Goal: Task Accomplishment & Management: Manage account settings

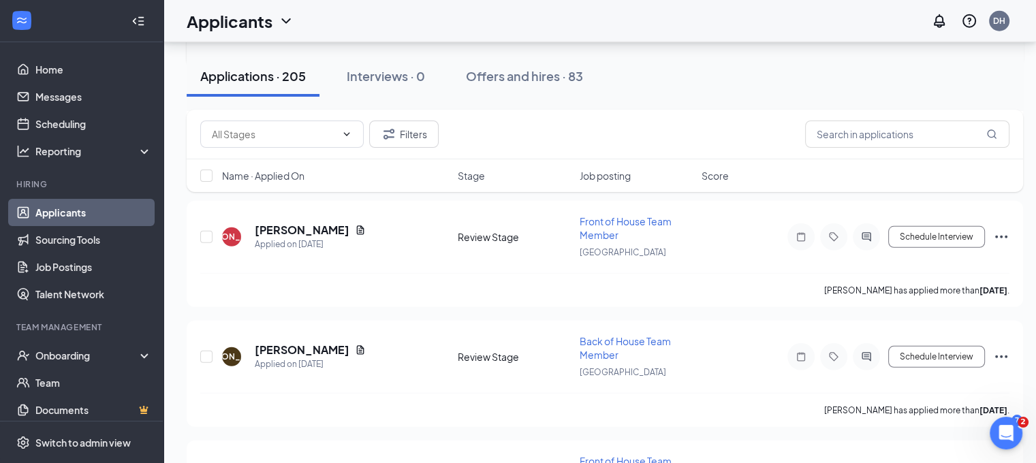
scroll to position [9201, 0]
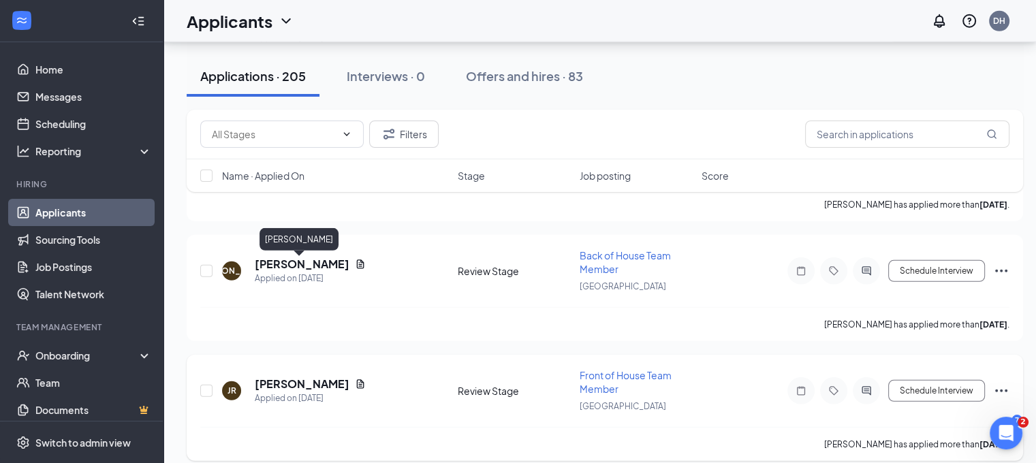
click at [302, 377] on h5 "[PERSON_NAME]" at bounding box center [302, 384] width 95 height 15
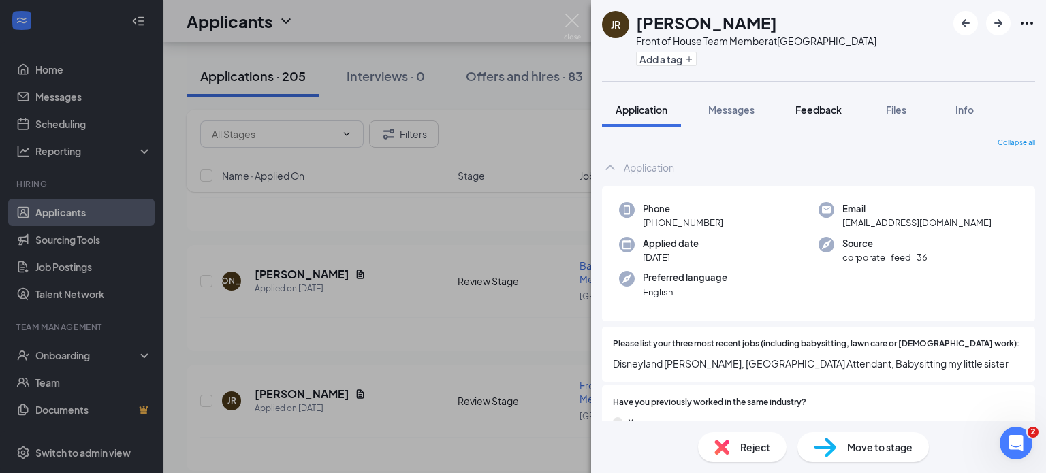
click at [836, 104] on span "Feedback" at bounding box center [818, 110] width 46 height 12
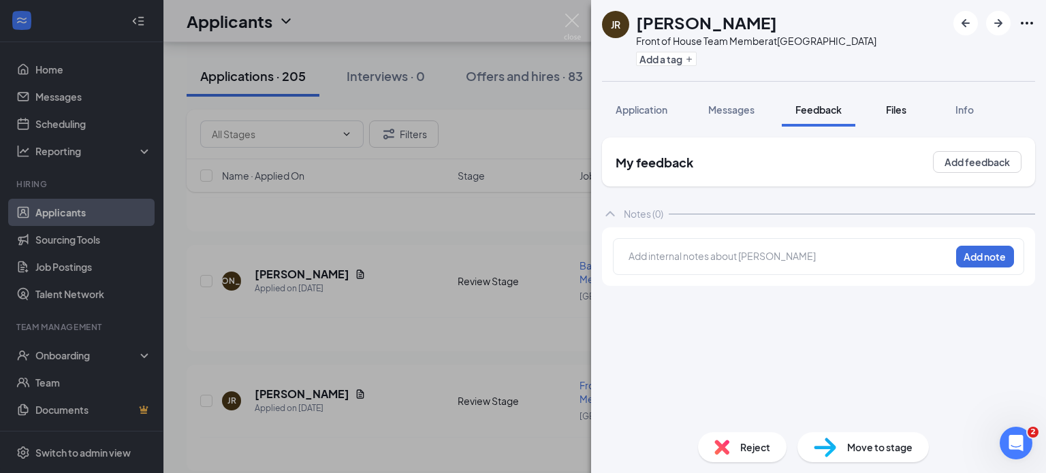
click at [905, 108] on span "Files" at bounding box center [896, 110] width 20 height 12
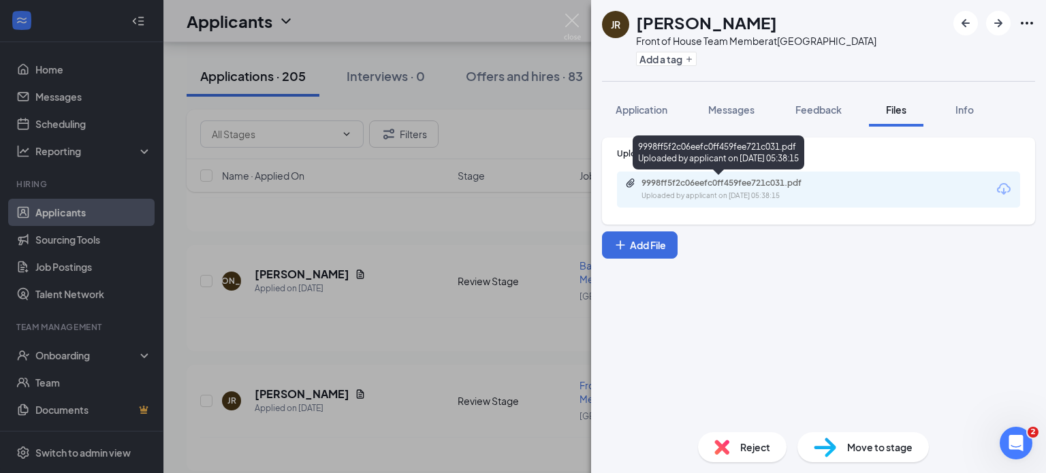
click at [760, 186] on div "9998ff5f2c06eefc0ff459fee721c031.pdf" at bounding box center [737, 183] width 191 height 11
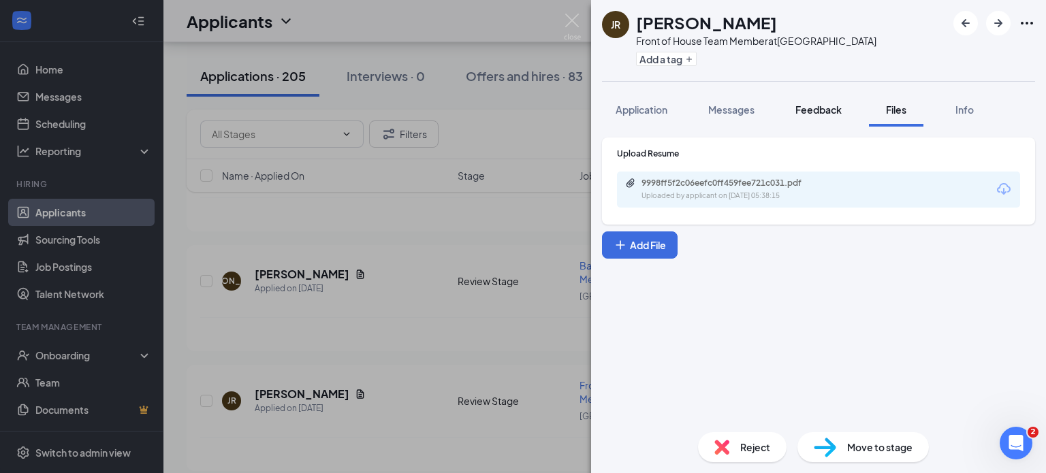
click at [816, 104] on span "Feedback" at bounding box center [818, 110] width 46 height 12
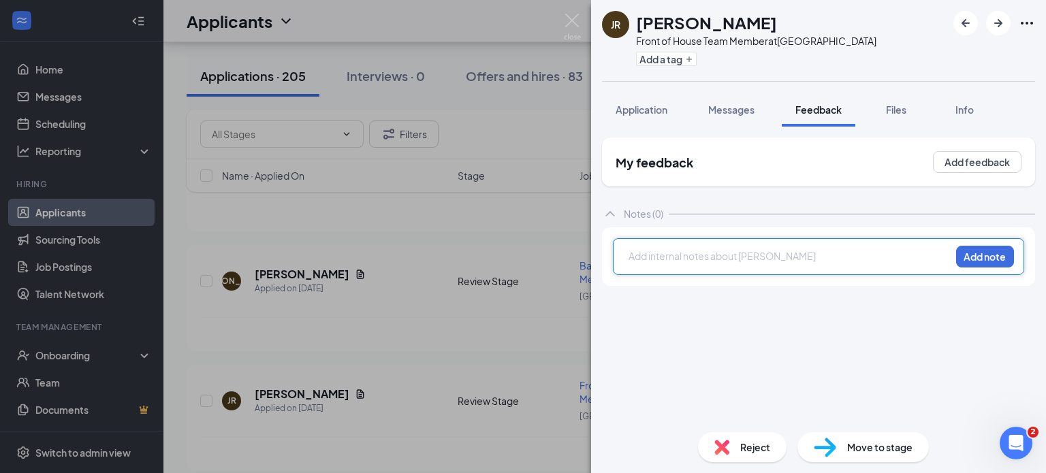
click at [657, 266] on div at bounding box center [789, 258] width 321 height 18
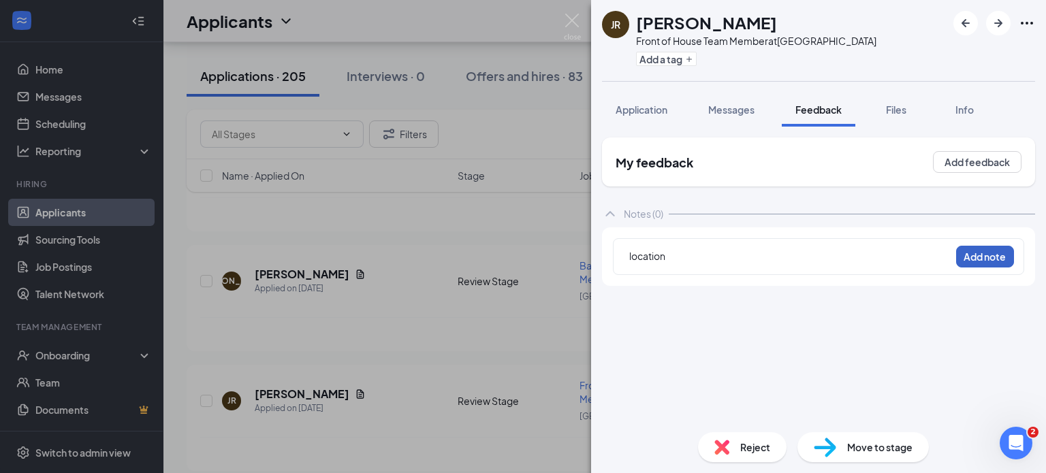
click at [1004, 247] on button "Add note" at bounding box center [985, 257] width 58 height 22
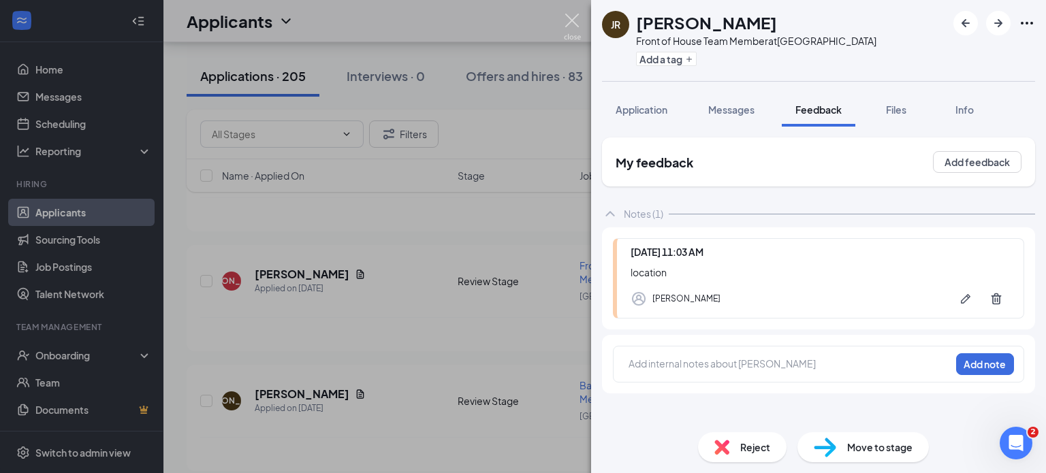
click at [573, 27] on img at bounding box center [572, 27] width 17 height 27
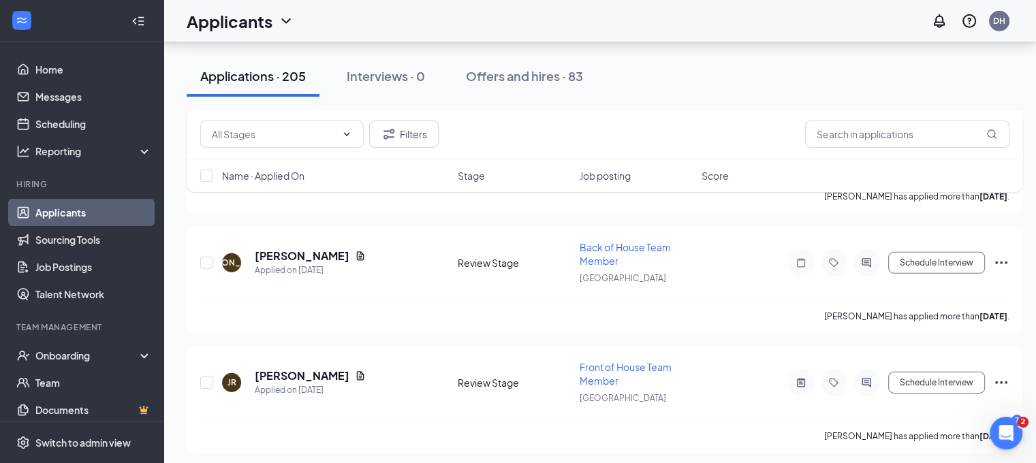
scroll to position [9330, 0]
click at [1000, 374] on icon "Ellipses" at bounding box center [1001, 382] width 16 height 16
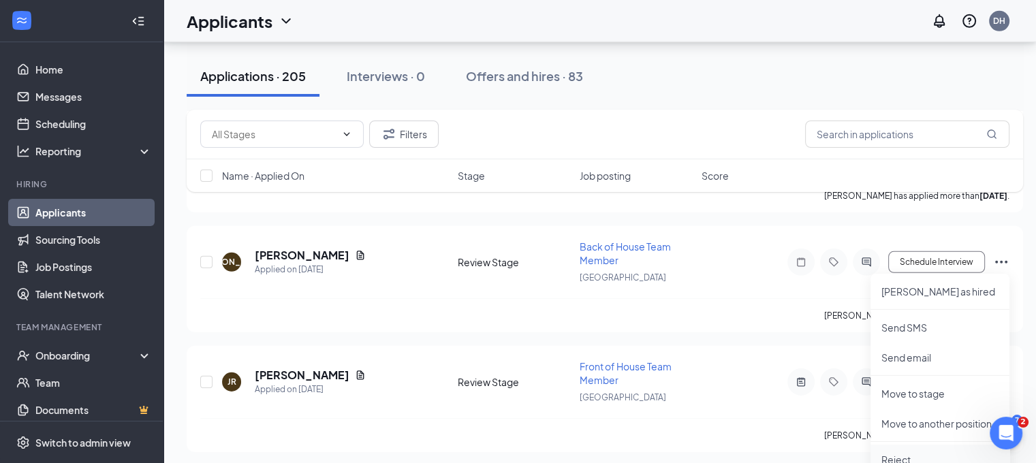
click at [891, 447] on li "Reject" at bounding box center [939, 460] width 139 height 30
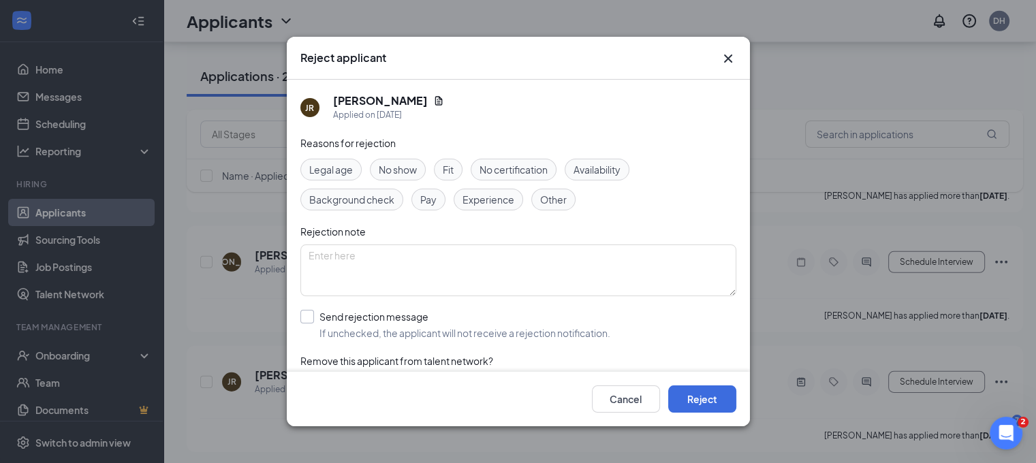
click at [458, 324] on input "Send rejection message If unchecked, the applicant will not receive a rejection…" at bounding box center [455, 325] width 310 height 30
checkbox input "true"
click at [717, 401] on button "Reject" at bounding box center [702, 398] width 68 height 27
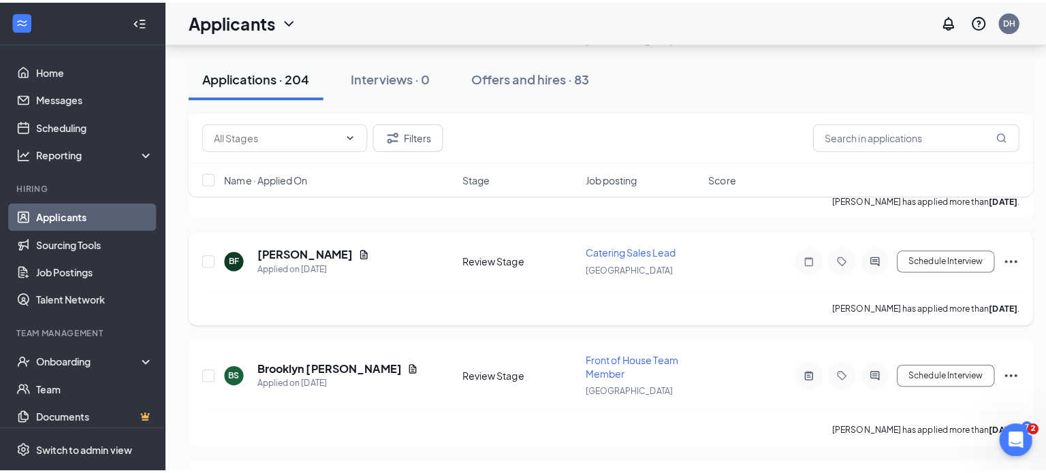
scroll to position [9450, 0]
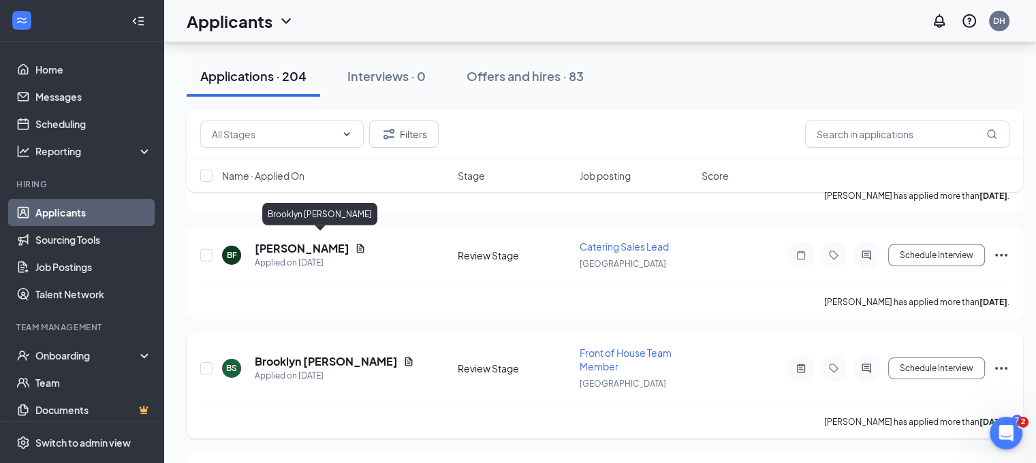
click at [321, 354] on h5 "Brooklyn [PERSON_NAME]" at bounding box center [326, 361] width 143 height 15
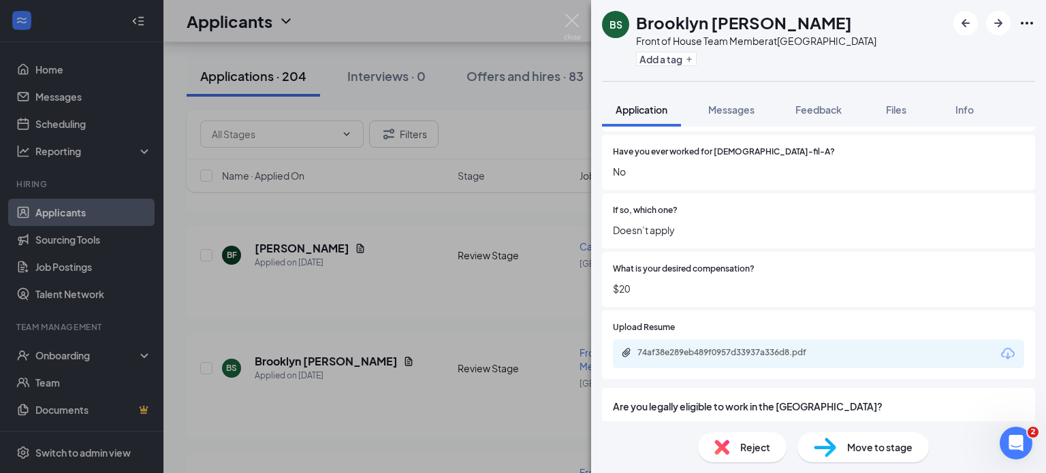
scroll to position [339, 0]
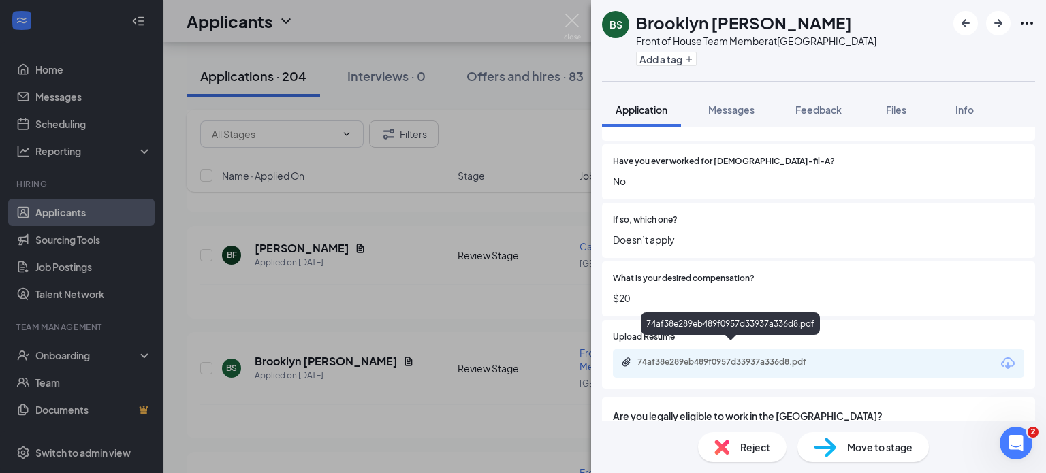
click at [772, 357] on div "74af38e289eb489f0957d33937a336d8.pdf" at bounding box center [732, 362] width 191 height 11
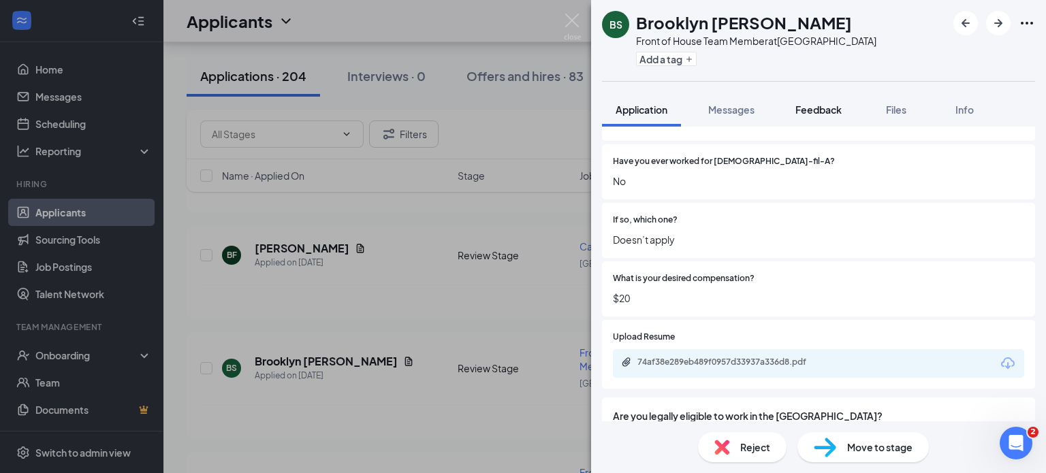
click at [834, 106] on span "Feedback" at bounding box center [818, 110] width 46 height 12
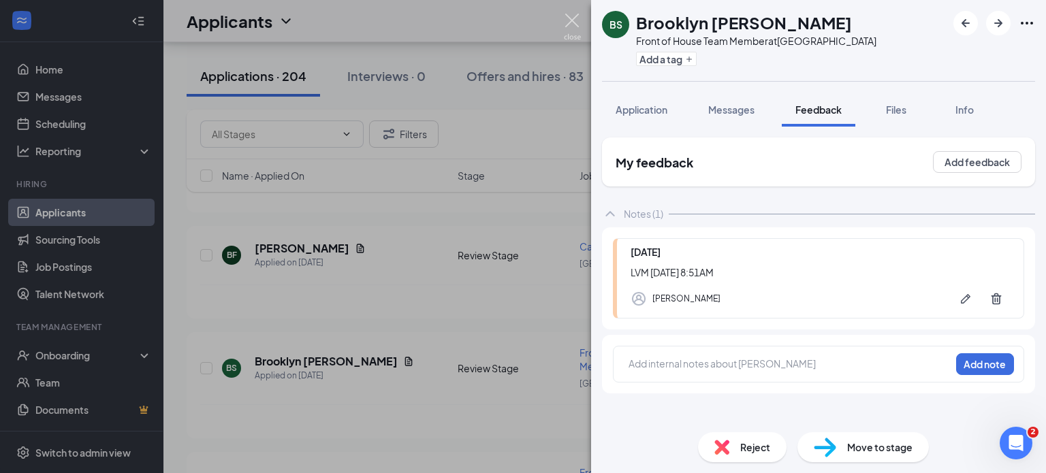
click at [571, 18] on img at bounding box center [572, 27] width 17 height 27
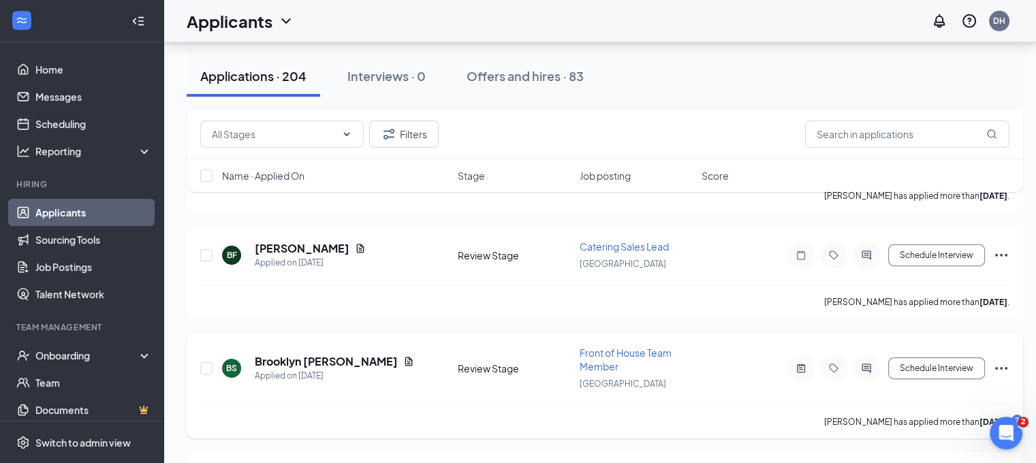
click at [1005, 360] on icon "Ellipses" at bounding box center [1001, 368] width 16 height 16
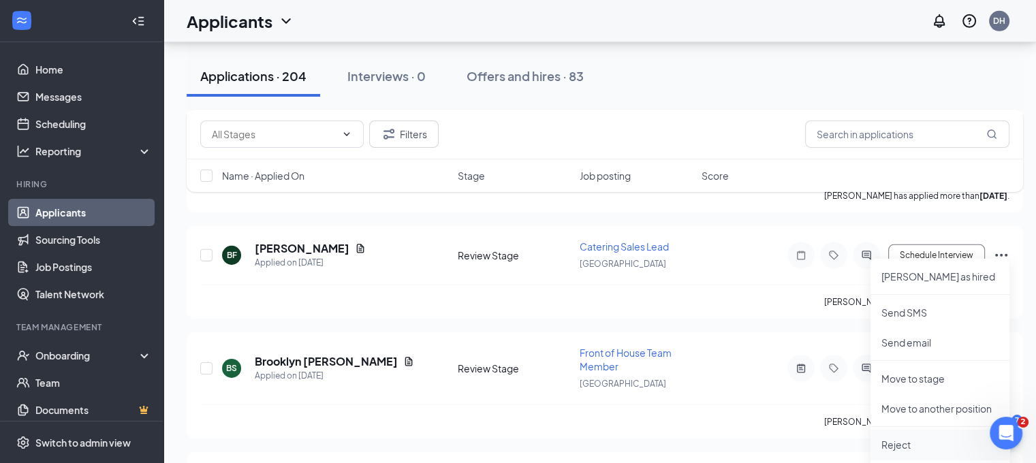
click at [917, 441] on p "Reject" at bounding box center [939, 445] width 117 height 14
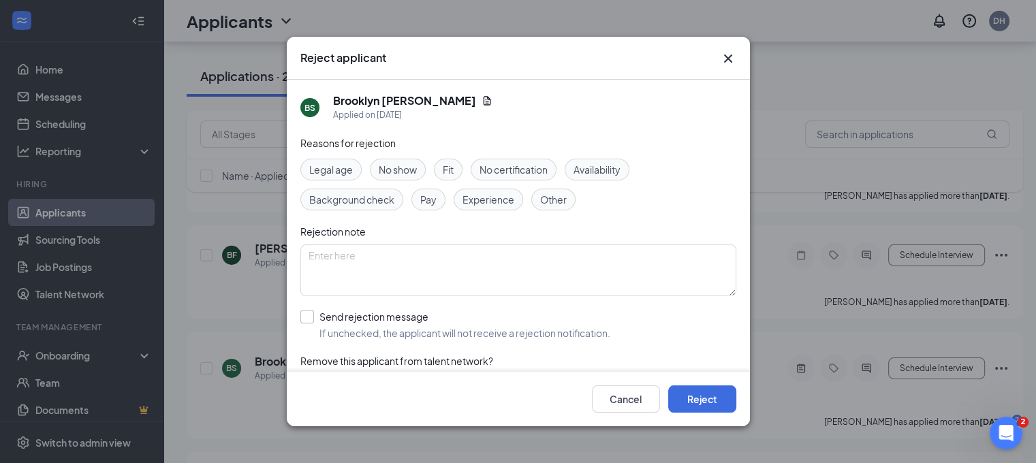
click at [495, 321] on input "Send rejection message If unchecked, the applicant will not receive a rejection…" at bounding box center [455, 325] width 310 height 30
checkbox input "true"
click at [709, 394] on button "Reject" at bounding box center [702, 398] width 68 height 27
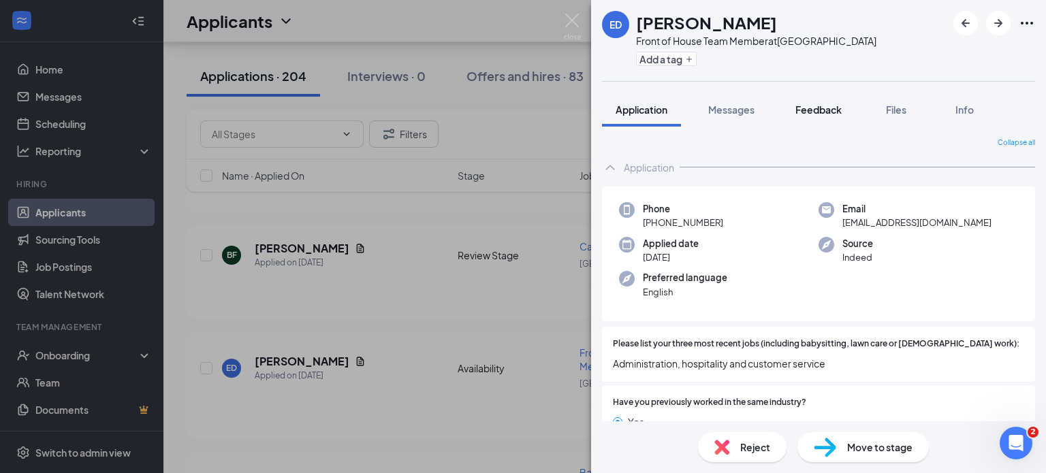
click at [831, 118] on button "Feedback" at bounding box center [819, 110] width 74 height 34
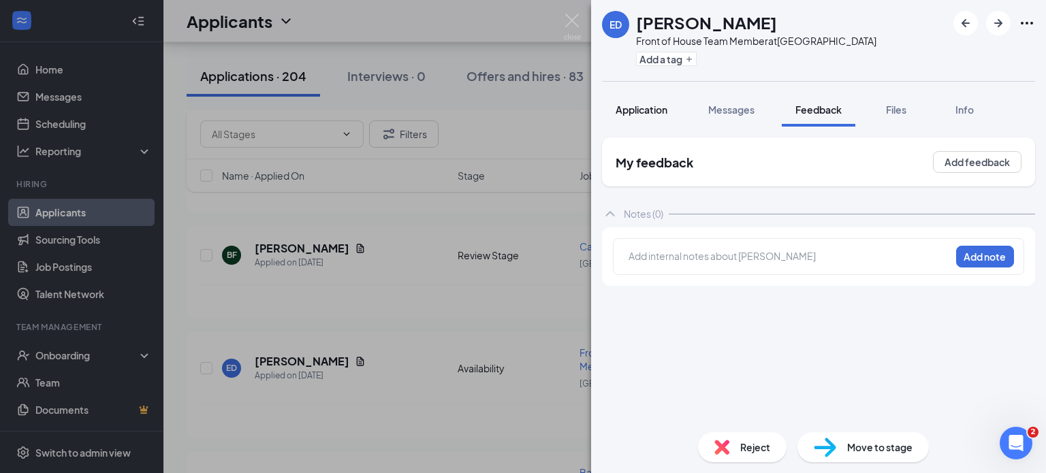
click at [635, 114] on span "Application" at bounding box center [642, 110] width 52 height 12
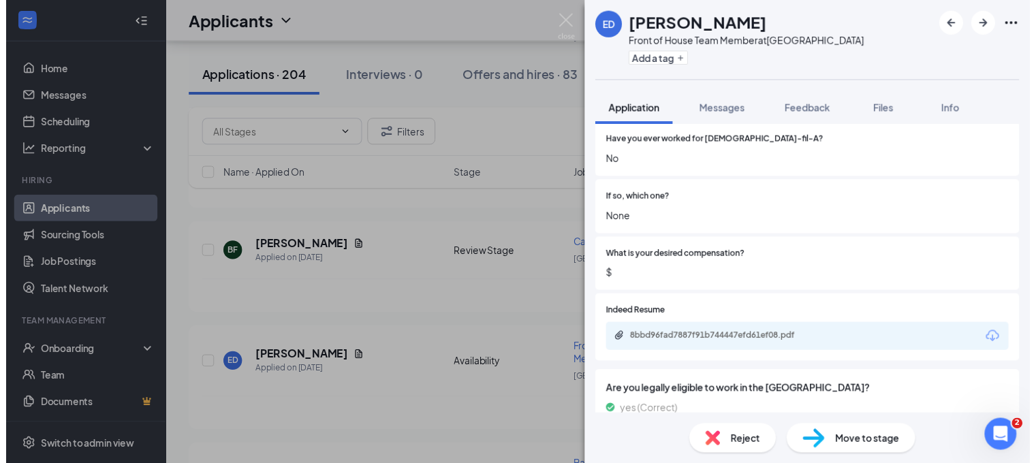
scroll to position [369, 0]
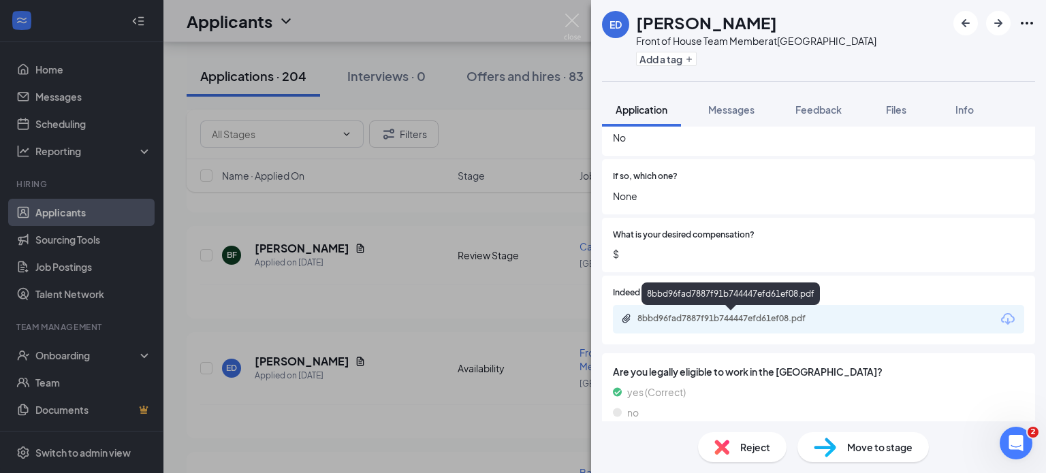
click at [736, 321] on div "8bbd96fad7887f91b744447efd61ef08.pdf" at bounding box center [732, 318] width 191 height 11
click at [578, 17] on img at bounding box center [572, 27] width 17 height 27
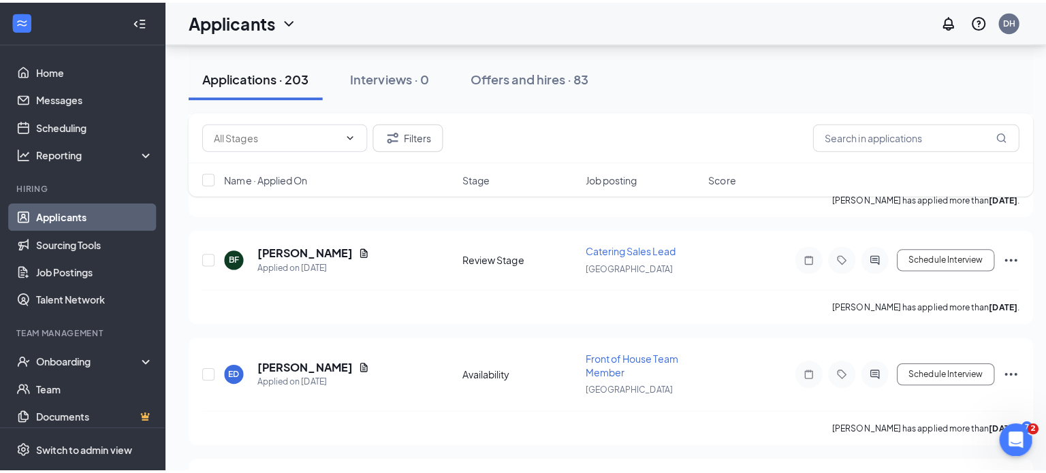
scroll to position [9521, 0]
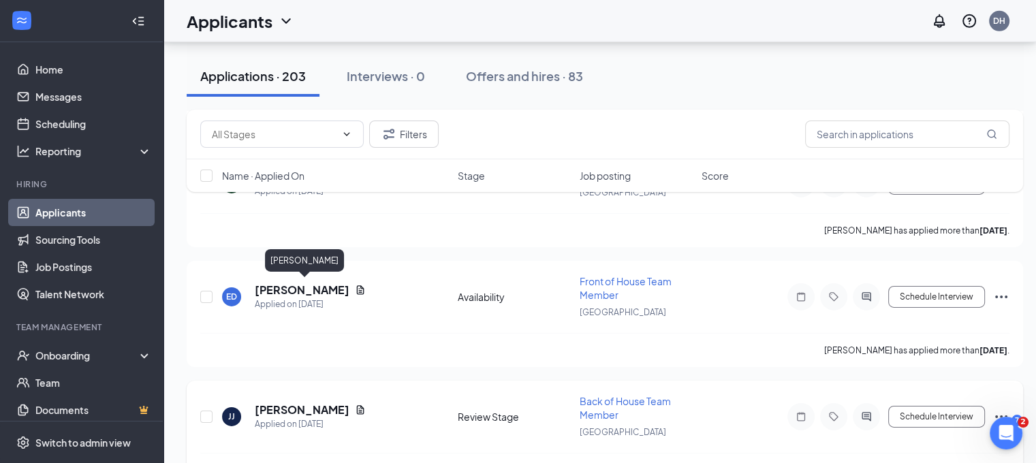
click at [349, 403] on h5 "[PERSON_NAME]" at bounding box center [302, 410] width 95 height 15
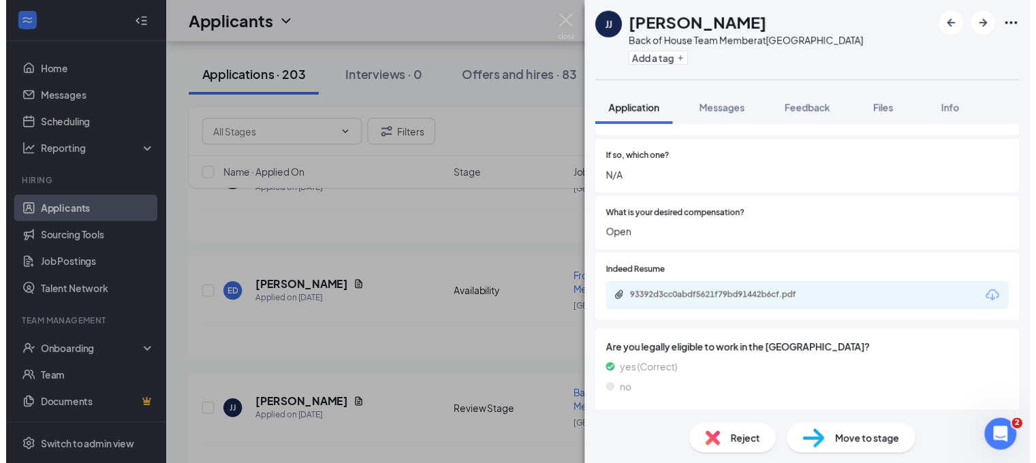
scroll to position [387, 0]
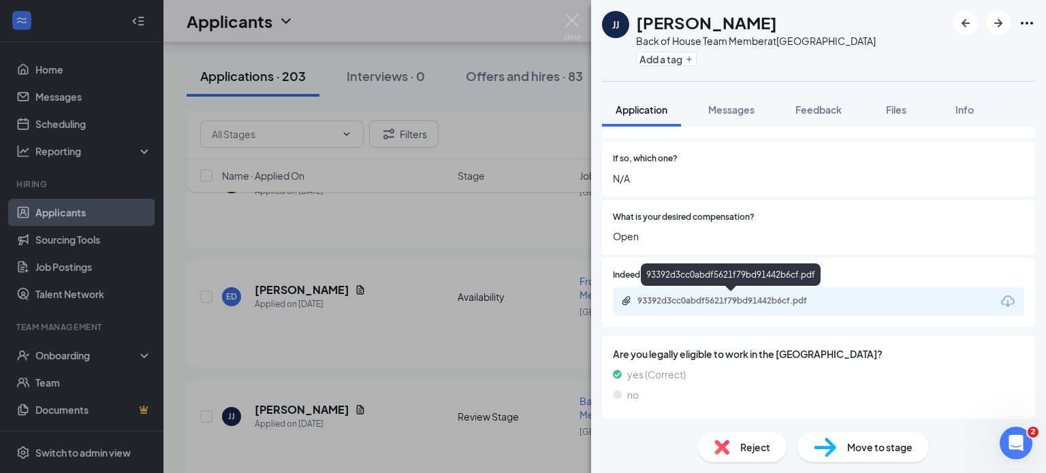
click at [753, 307] on div "93392d3cc0abdf5621f79bd91442b6cf.pdf" at bounding box center [731, 302] width 221 height 13
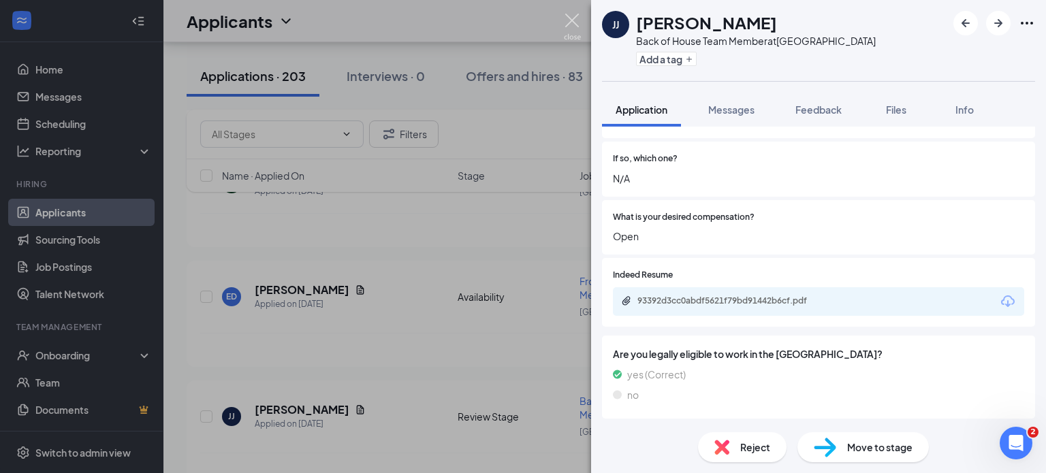
click at [567, 24] on img at bounding box center [572, 27] width 17 height 27
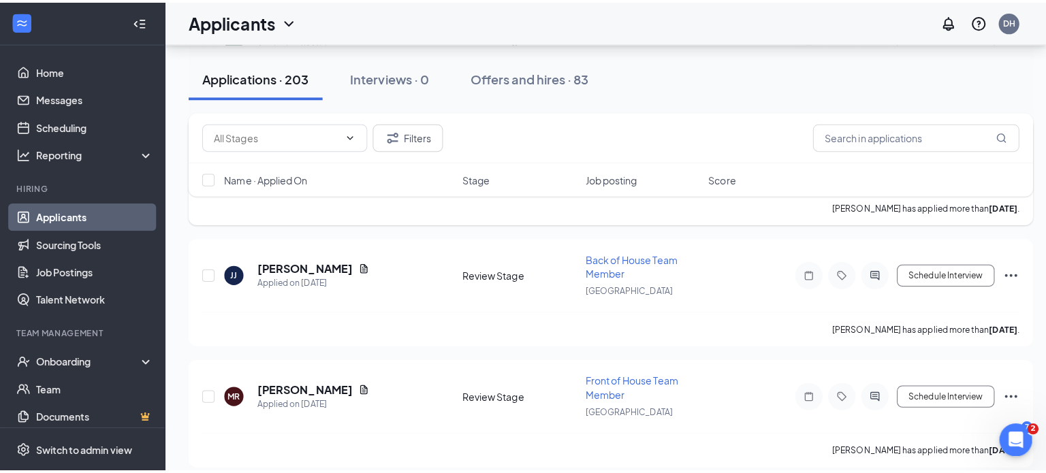
scroll to position [9702, 0]
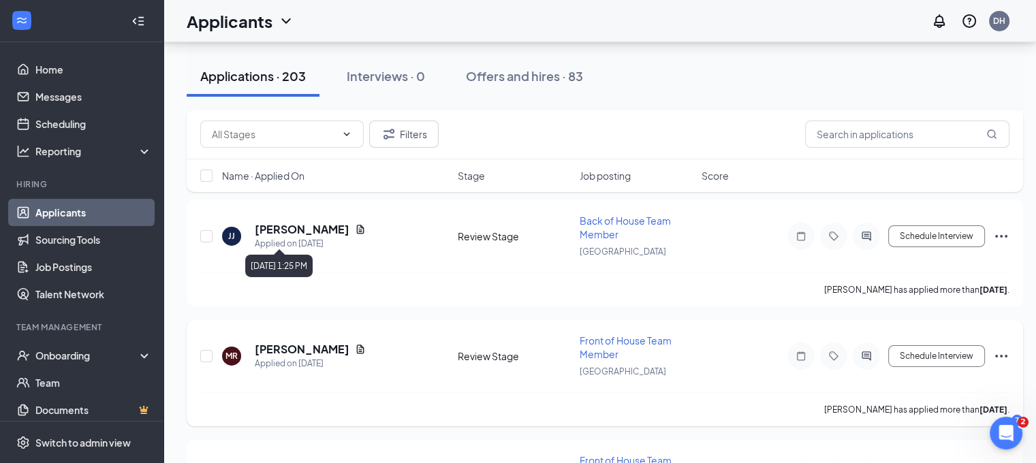
click at [303, 357] on div "Applied on [DATE]" at bounding box center [310, 364] width 111 height 14
click at [297, 342] on h5 "[PERSON_NAME]" at bounding box center [302, 349] width 95 height 15
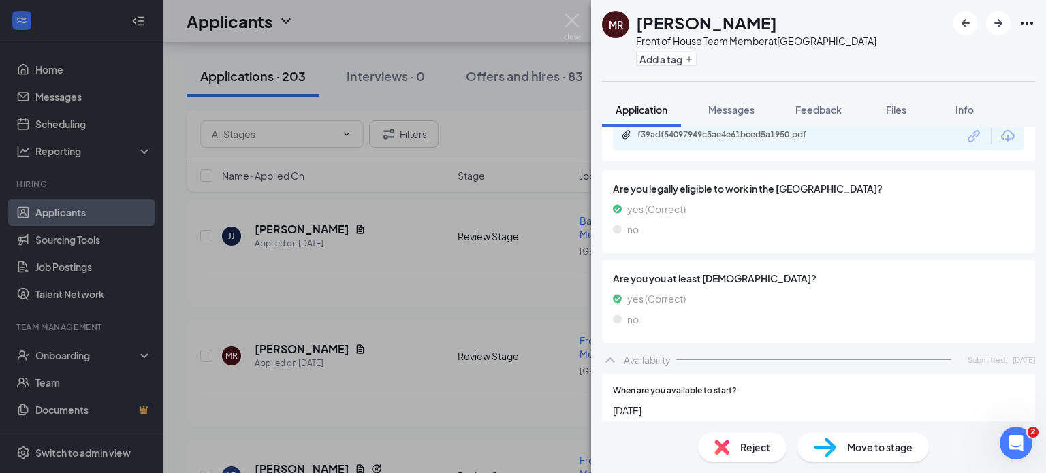
scroll to position [449, 0]
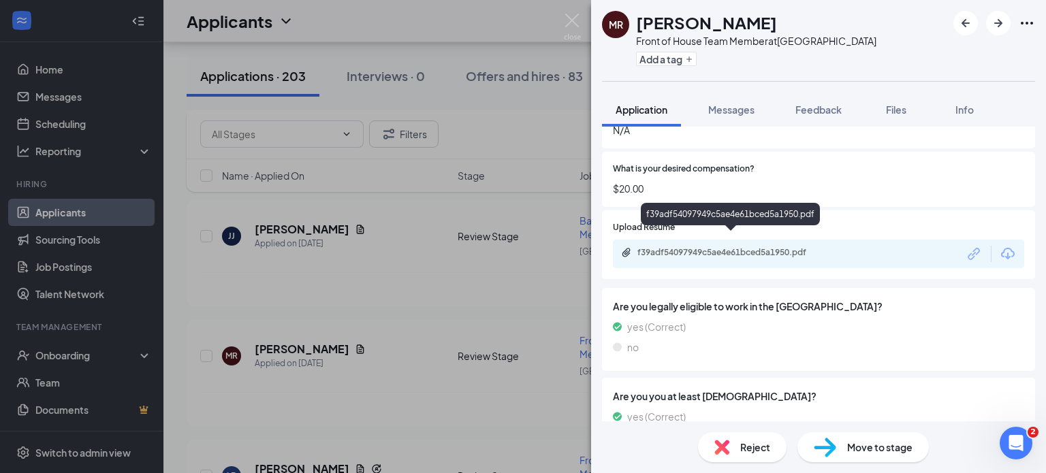
click at [746, 247] on div "f39adf54097949c5ae4e61bced5a1950.pdf" at bounding box center [732, 252] width 191 height 11
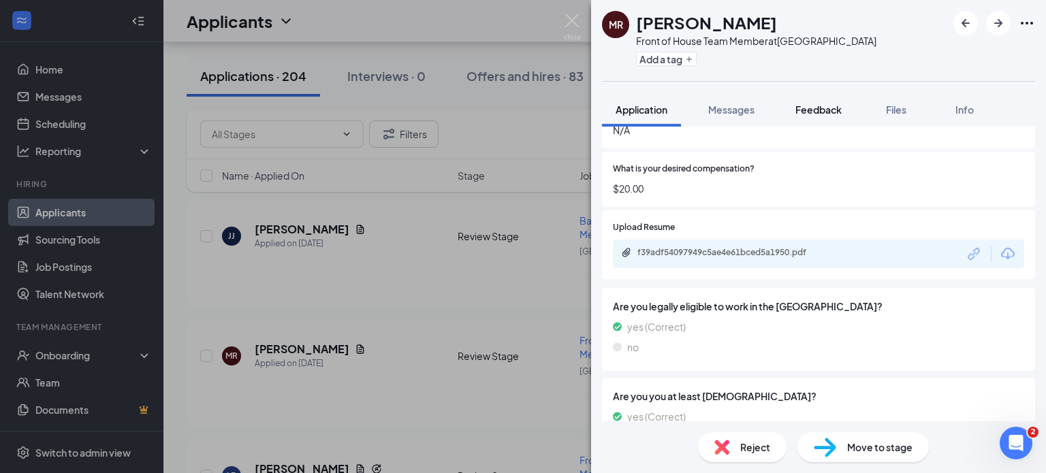
click at [812, 100] on button "Feedback" at bounding box center [819, 110] width 74 height 34
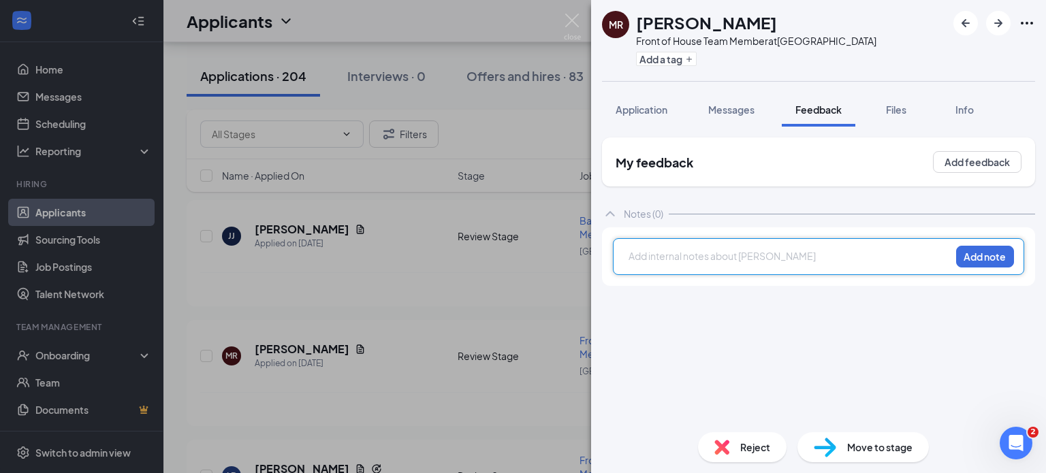
click at [684, 253] on div at bounding box center [789, 256] width 321 height 14
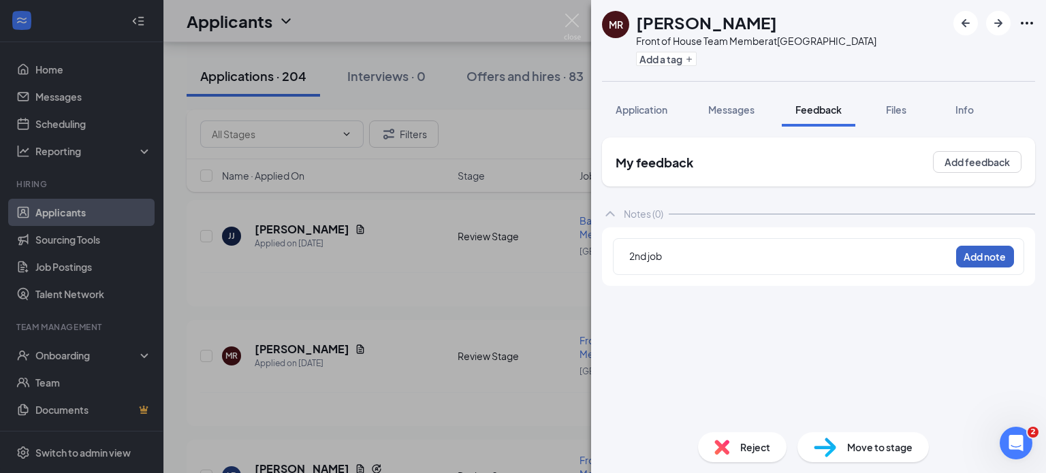
click at [1004, 251] on button "Add note" at bounding box center [985, 257] width 58 height 22
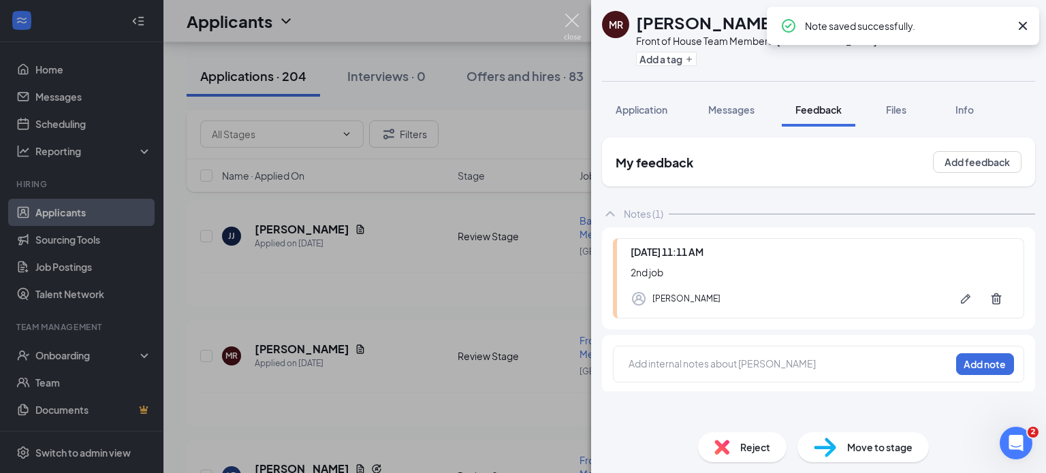
click at [578, 14] on img at bounding box center [572, 27] width 17 height 27
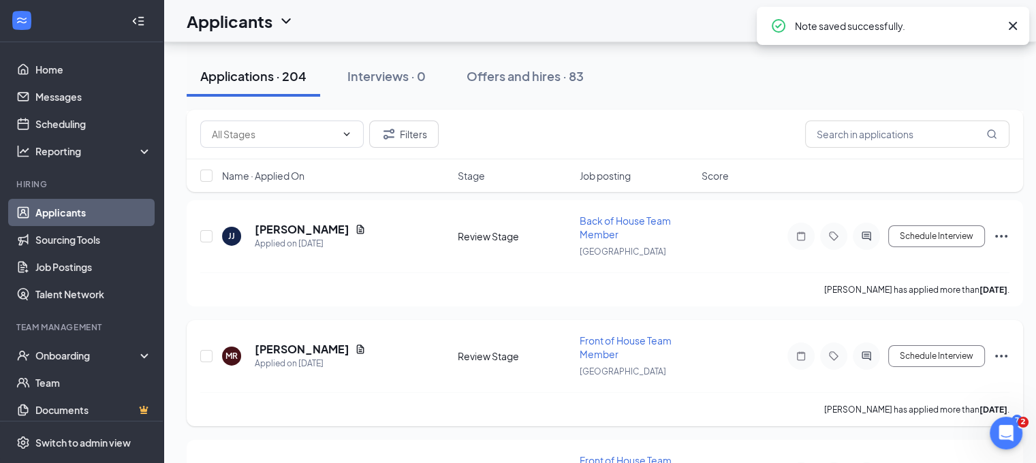
click at [1003, 348] on icon "Ellipses" at bounding box center [1001, 356] width 16 height 16
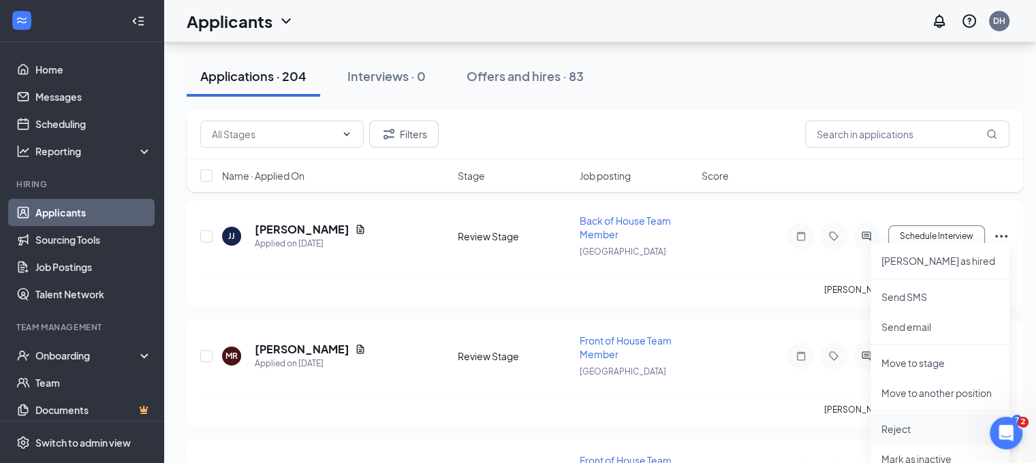
click at [905, 434] on p "Reject" at bounding box center [939, 429] width 117 height 14
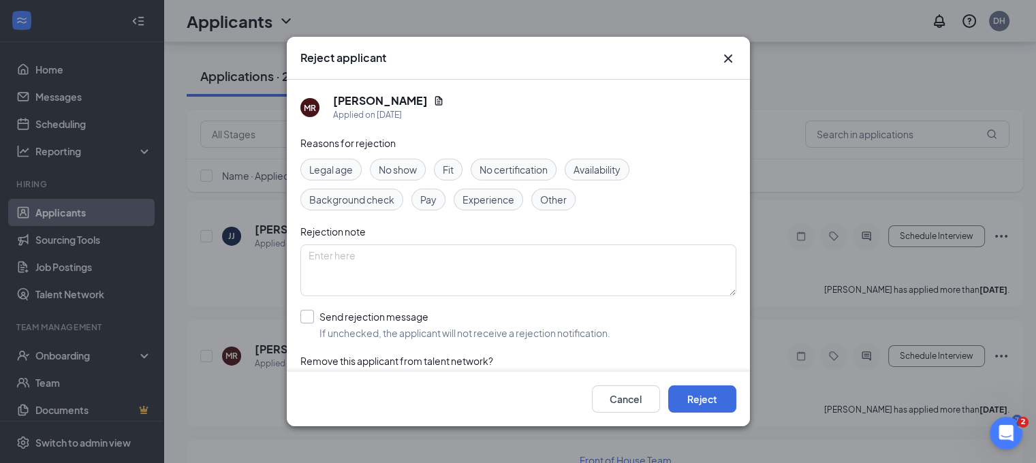
scroll to position [9708, 0]
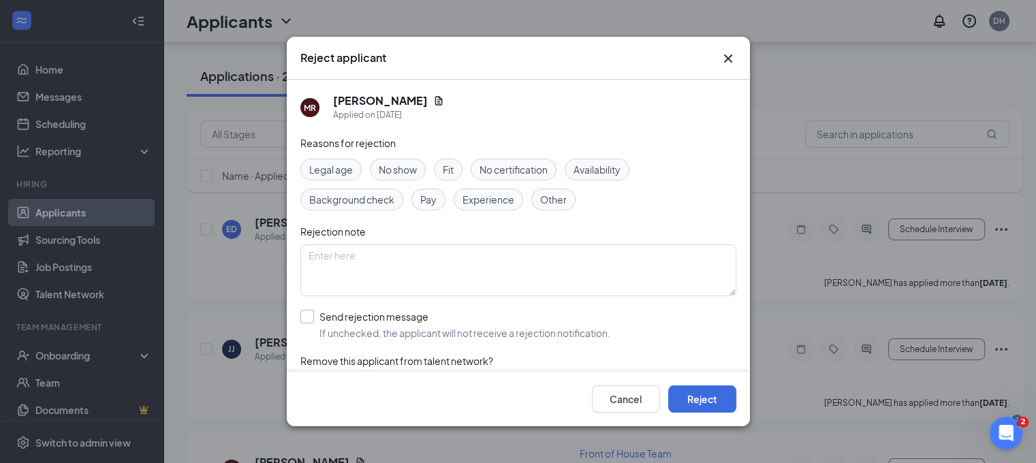
click at [439, 332] on input "Send rejection message If unchecked, the applicant will not receive a rejection…" at bounding box center [455, 325] width 310 height 30
checkbox input "true"
click at [710, 393] on button "Reject" at bounding box center [702, 398] width 68 height 27
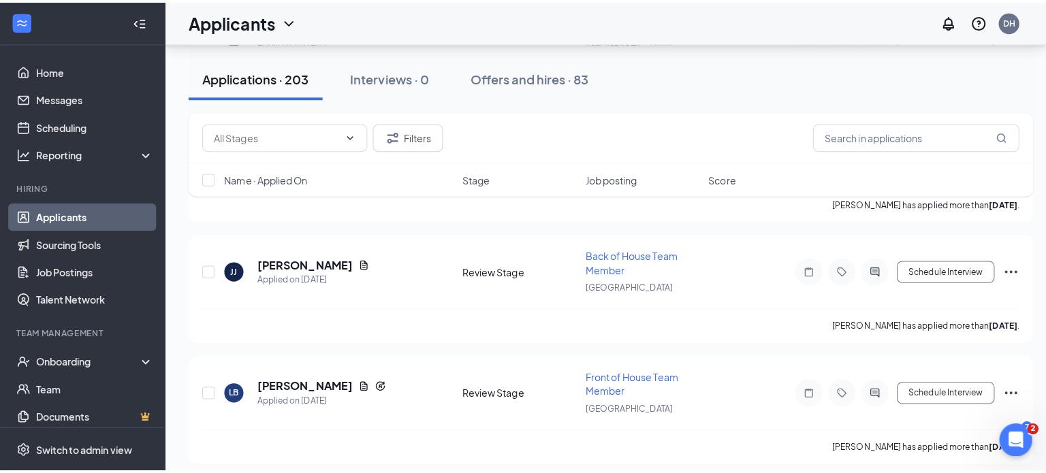
scroll to position [9772, 0]
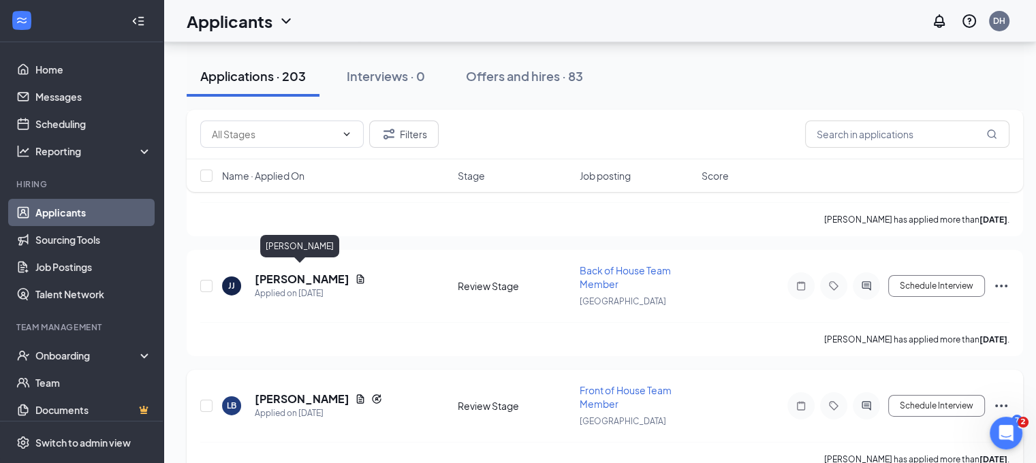
click at [317, 392] on h5 "[PERSON_NAME]" at bounding box center [302, 399] width 95 height 15
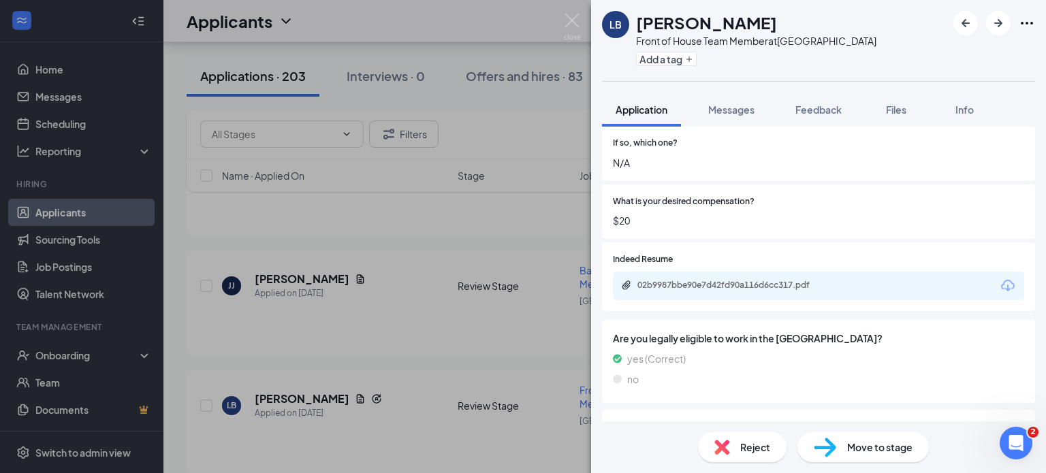
scroll to position [420, 0]
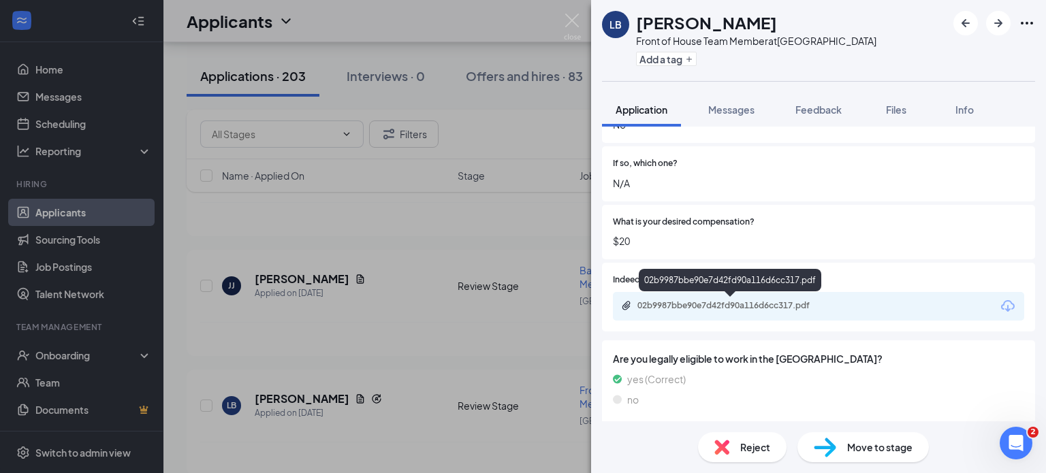
click at [782, 305] on div "02b9987bbe90e7d42fd90a116d6cc317.pdf" at bounding box center [732, 305] width 191 height 11
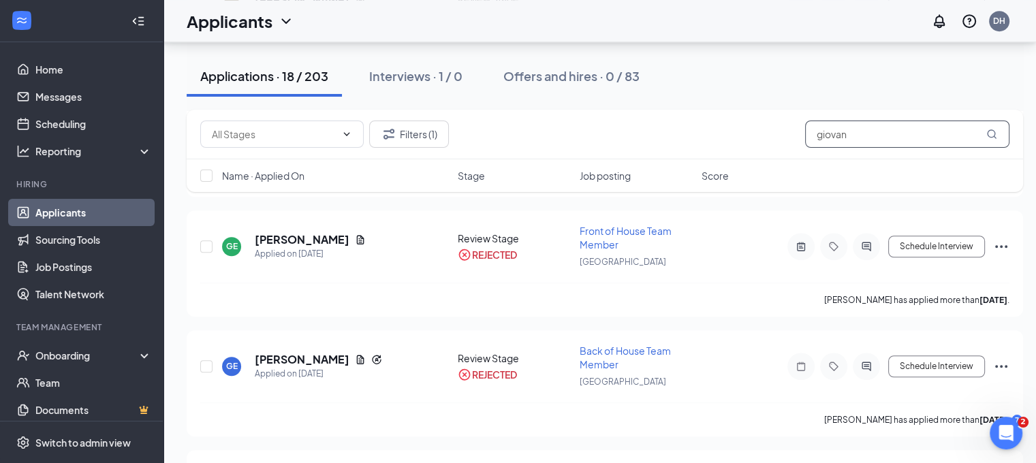
scroll to position [958, 0]
drag, startPoint x: 845, startPoint y: 131, endPoint x: 740, endPoint y: 122, distance: 104.6
click at [741, 122] on div "Filters (1) giovan" at bounding box center [604, 134] width 809 height 27
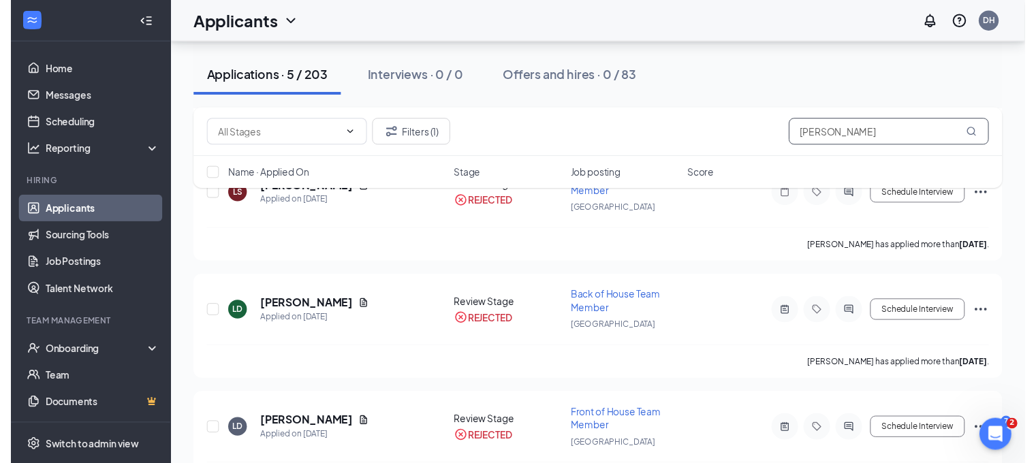
scroll to position [436, 0]
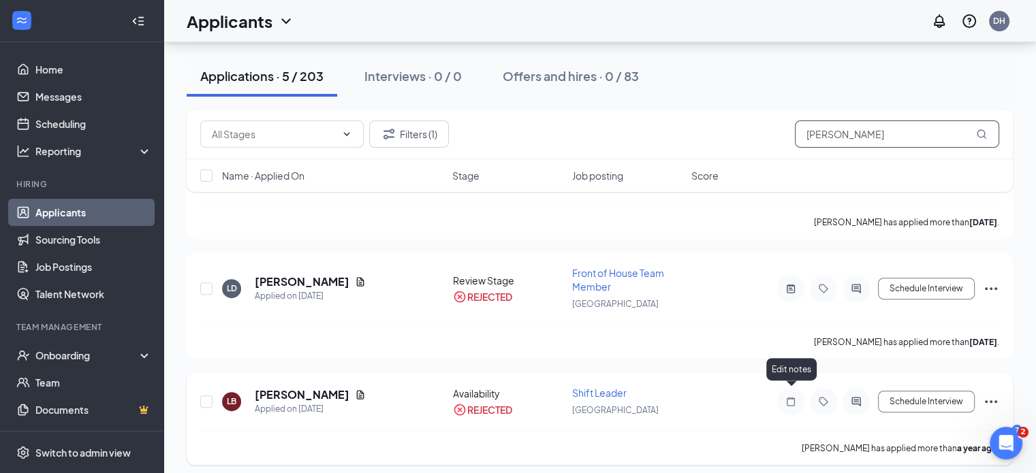
type input "lourdes"
click at [789, 396] on icon "Note" at bounding box center [791, 401] width 16 height 11
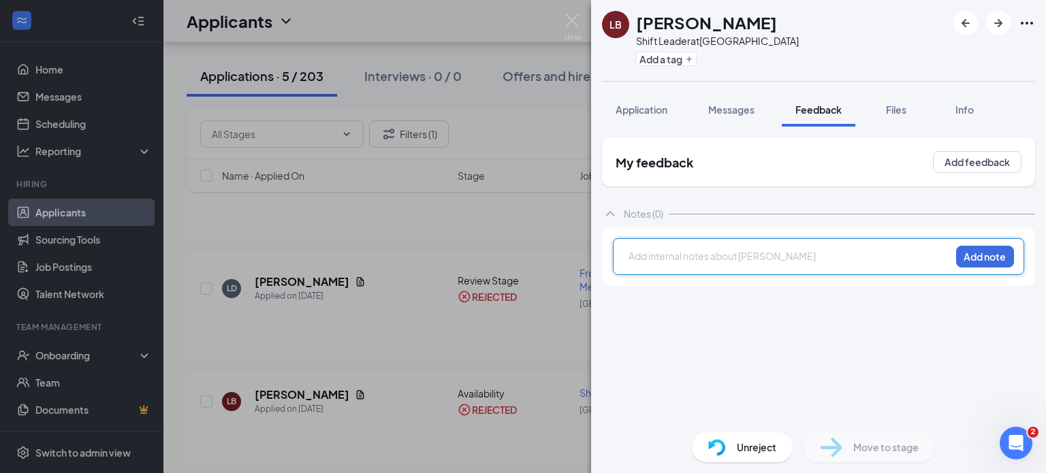
click at [543, 160] on div "LB Lourdes Badios Shift Leader at Chino Hills Add a tag Application Messages Fe…" at bounding box center [523, 236] width 1046 height 473
